Goal: Information Seeking & Learning: Understand process/instructions

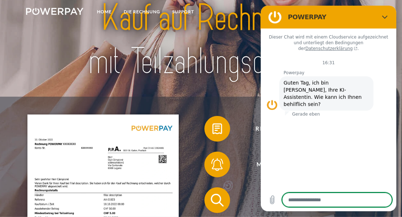
scroll to position [39, 0]
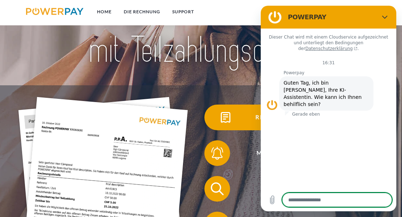
click at [234, 122] on img at bounding box center [226, 117] width 16 height 16
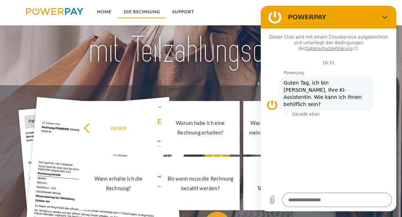
click at [143, 13] on link "DIE RECHNUNG" at bounding box center [142, 11] width 49 height 13
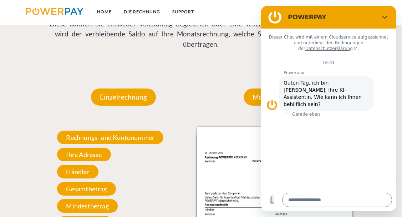
scroll to position [531, 0]
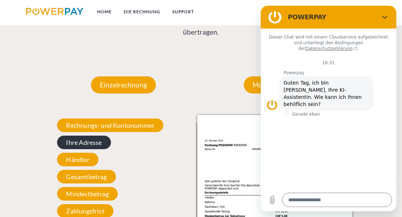
click at [86, 146] on span "Ihre Adresse" at bounding box center [83, 143] width 53 height 14
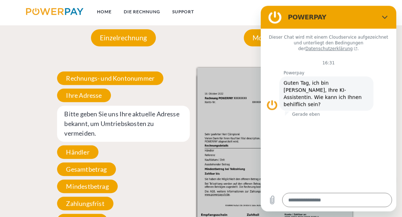
scroll to position [609, 0]
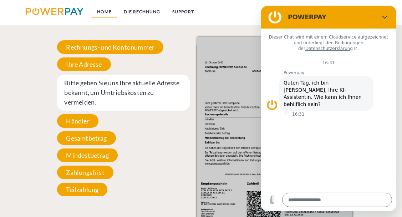
click at [114, 14] on link "Home" at bounding box center [104, 11] width 27 height 13
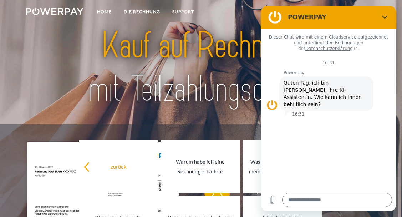
click at [272, 16] on figure at bounding box center [275, 17] width 14 height 14
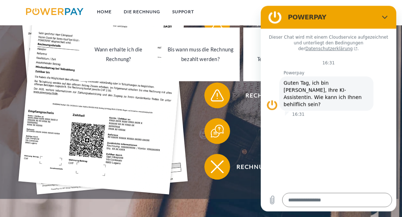
scroll to position [195, 0]
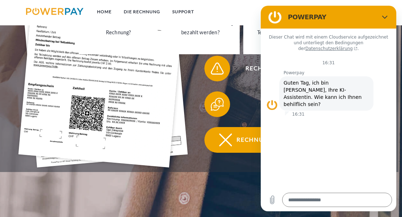
click at [227, 144] on img at bounding box center [226, 140] width 16 height 16
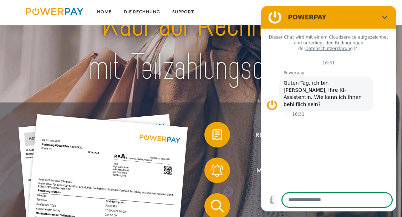
scroll to position [39, 0]
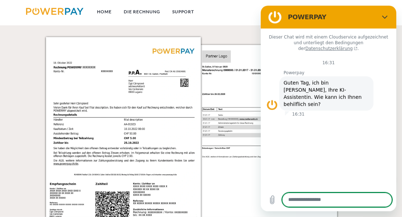
scroll to position [609, 0]
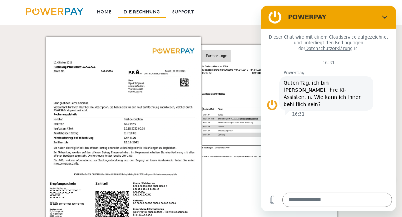
click at [142, 14] on link "DIE RECHNUNG" at bounding box center [142, 11] width 49 height 13
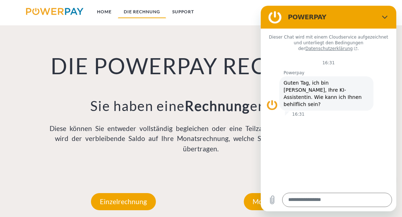
scroll to position [414, 0]
click at [149, 11] on link "DIE RECHNUNG" at bounding box center [142, 11] width 49 height 13
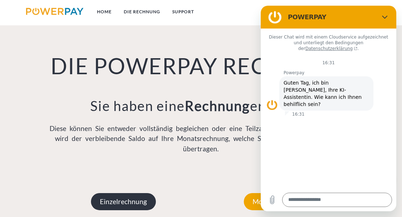
click at [123, 201] on p "Einzelrechnung" at bounding box center [123, 201] width 65 height 17
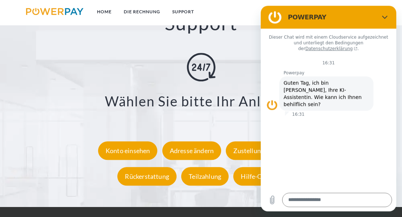
scroll to position [1076, 0]
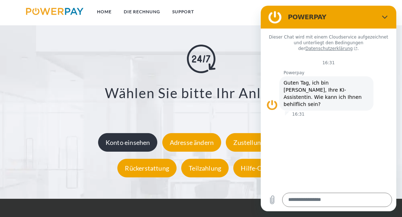
click at [132, 145] on div "Konto einsehen" at bounding box center [128, 142] width 60 height 19
